Goal: Check status: Check status

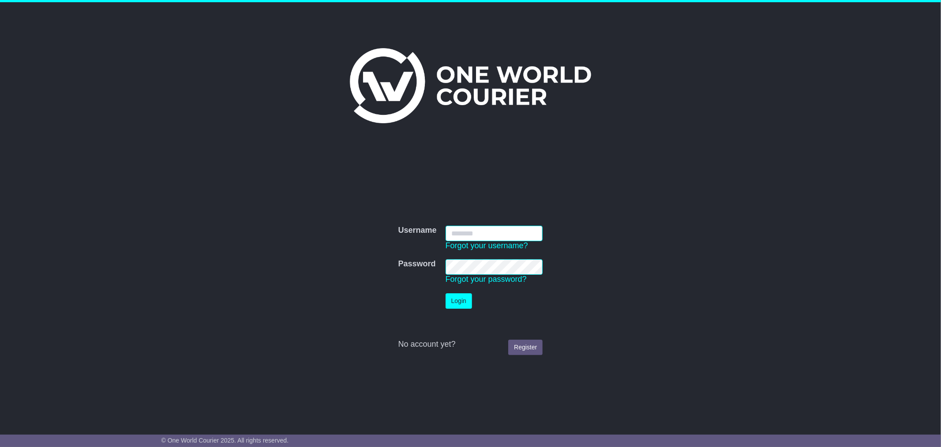
type input "**********"
click at [456, 297] on button "Login" at bounding box center [459, 300] width 26 height 15
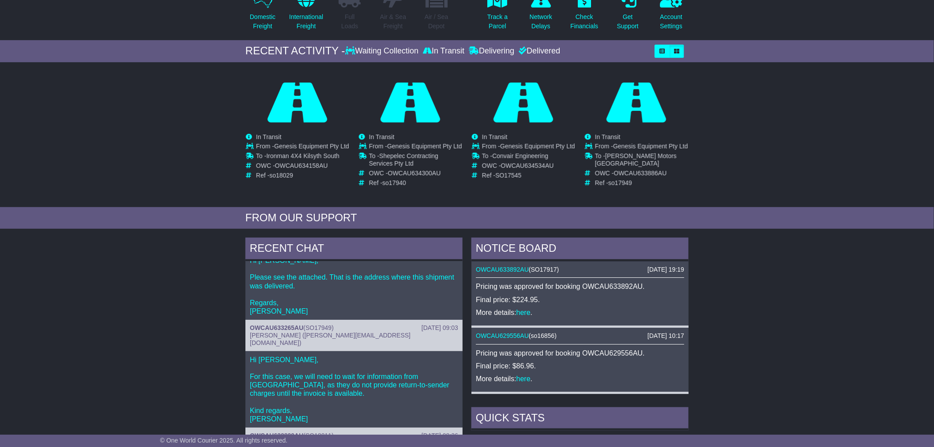
scroll to position [101, 0]
click at [153, 301] on div "RECENT CHAT [DATE] 13:31 OWCAU629708AU ( SO17048 ) [PERSON_NAME] ([PERSON_NAME]…" at bounding box center [467, 423] width 934 height 381
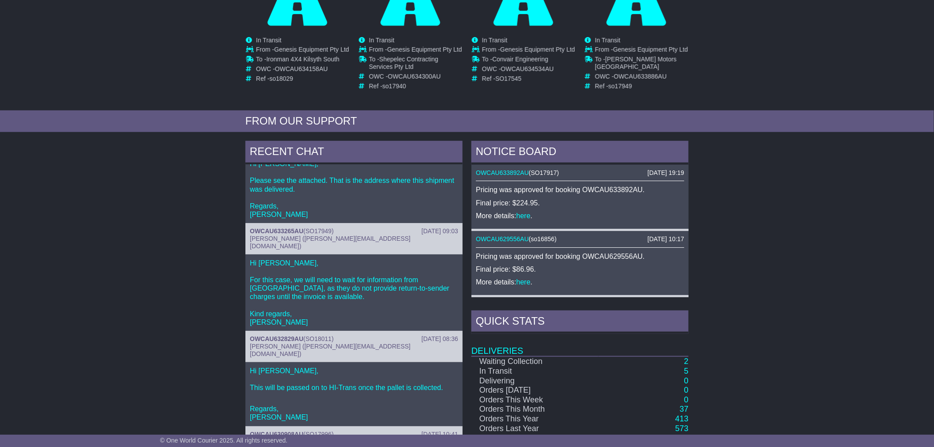
scroll to position [196, 0]
click at [157, 234] on div "RECENT CHAT [DATE] 13:31 OWCAU629708AU ( SO17048 ) [PERSON_NAME] ([PERSON_NAME]…" at bounding box center [467, 327] width 934 height 381
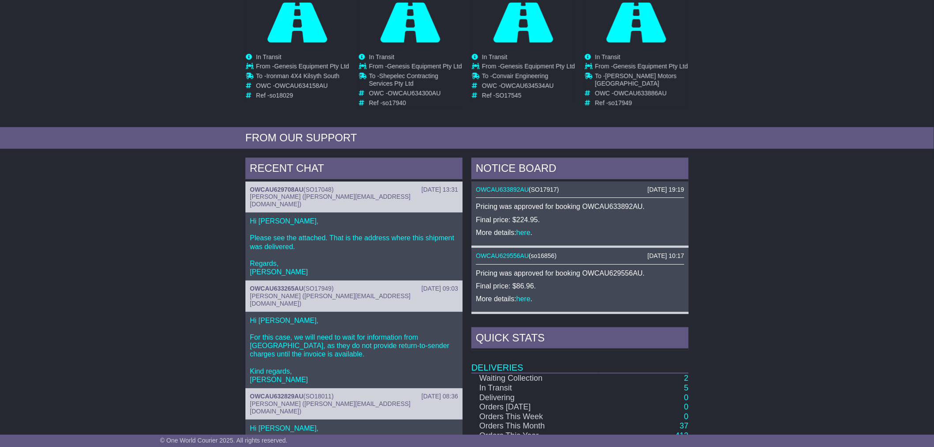
scroll to position [180, 0]
drag, startPoint x: 307, startPoint y: 195, endPoint x: 332, endPoint y: 196, distance: 24.7
click at [331, 193] on span "SO17048" at bounding box center [318, 189] width 26 height 7
copy span "SO17048"
